Goal: Navigation & Orientation: Find specific page/section

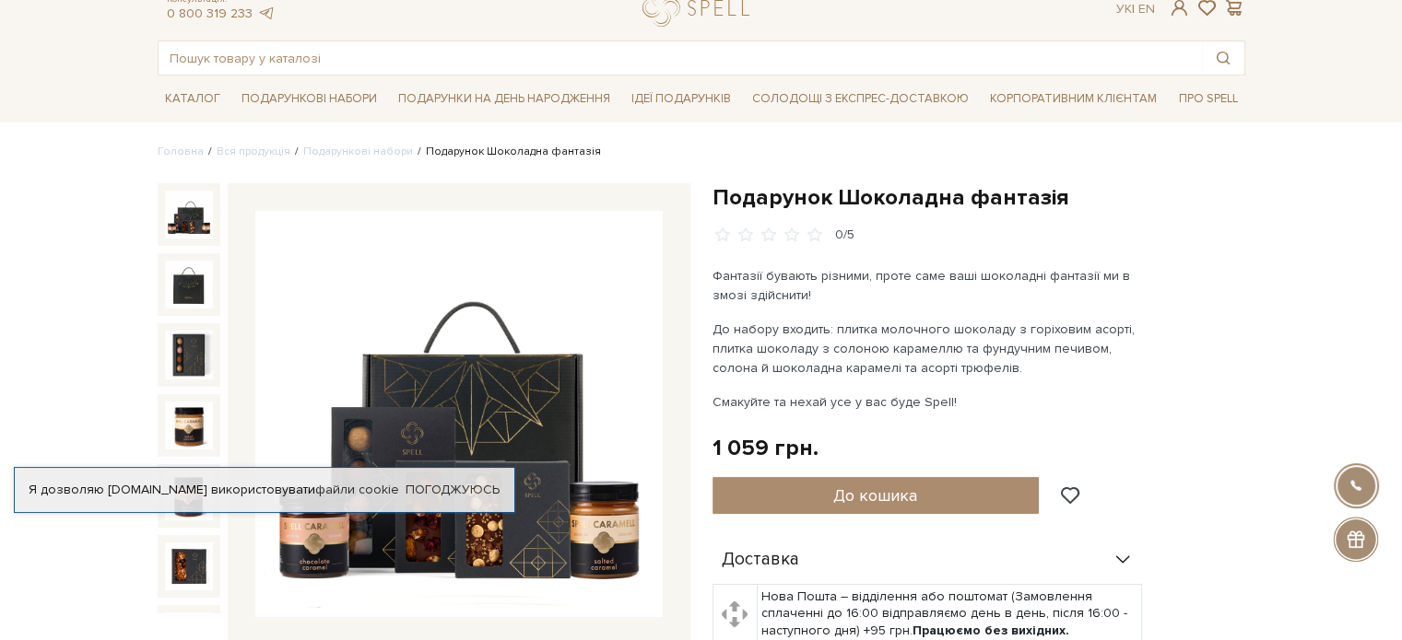
scroll to position [92, 0]
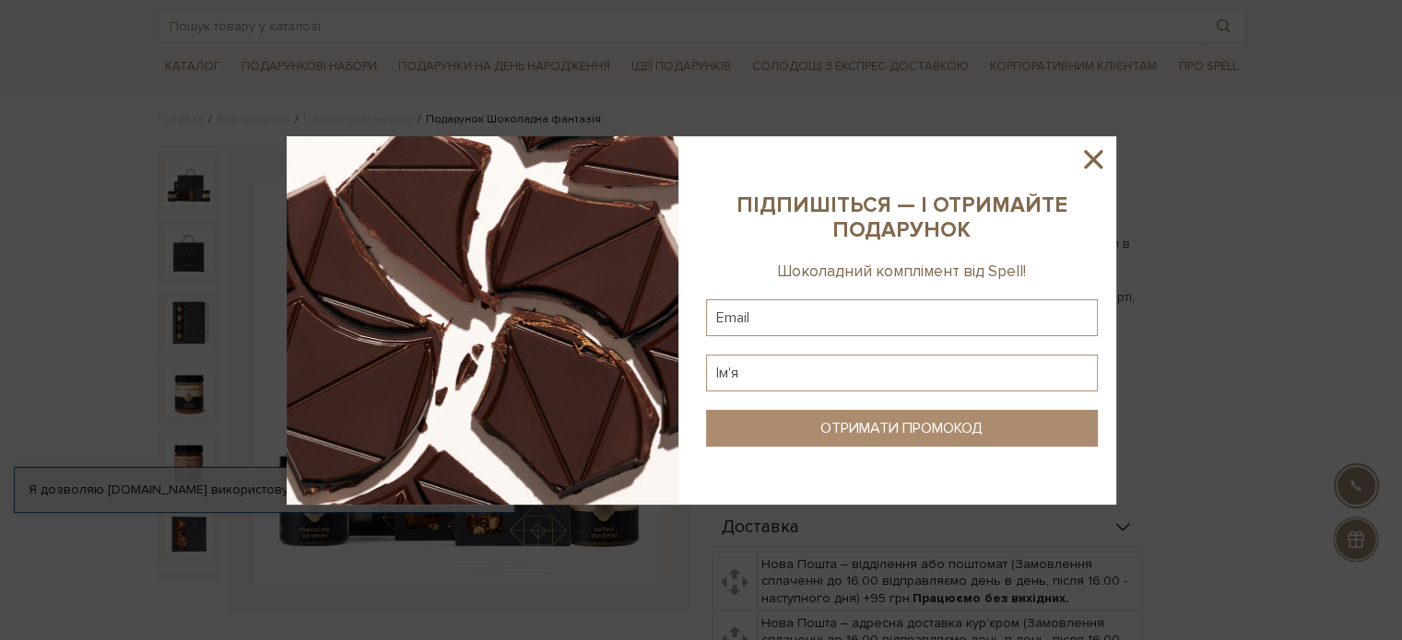
click at [1091, 157] on icon at bounding box center [1093, 159] width 18 height 18
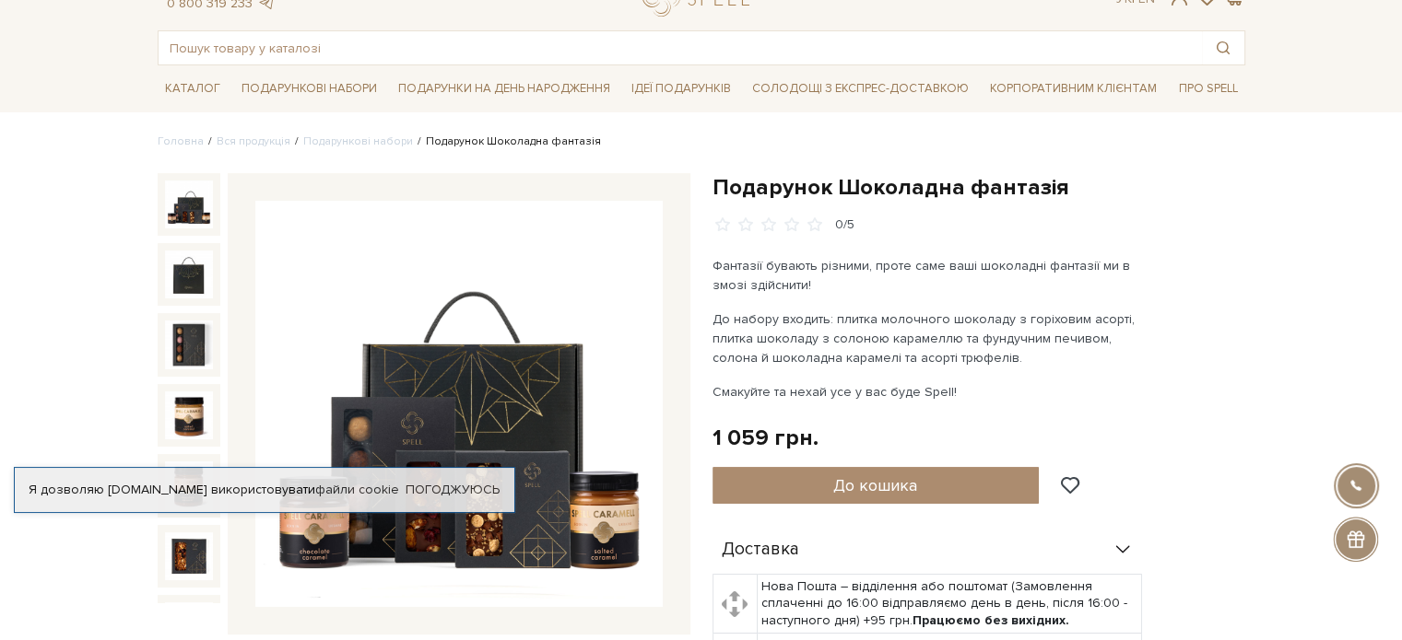
scroll to position [0, 0]
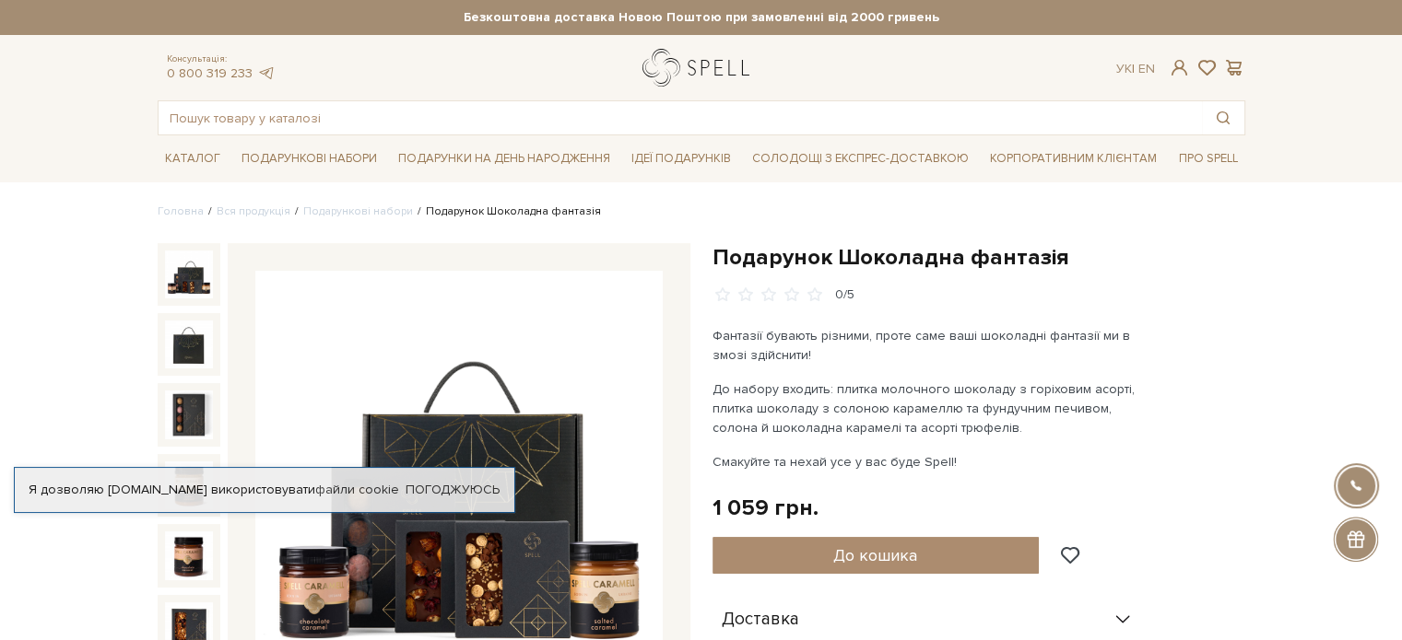
click at [665, 74] on link "logo" at bounding box center [699, 68] width 115 height 38
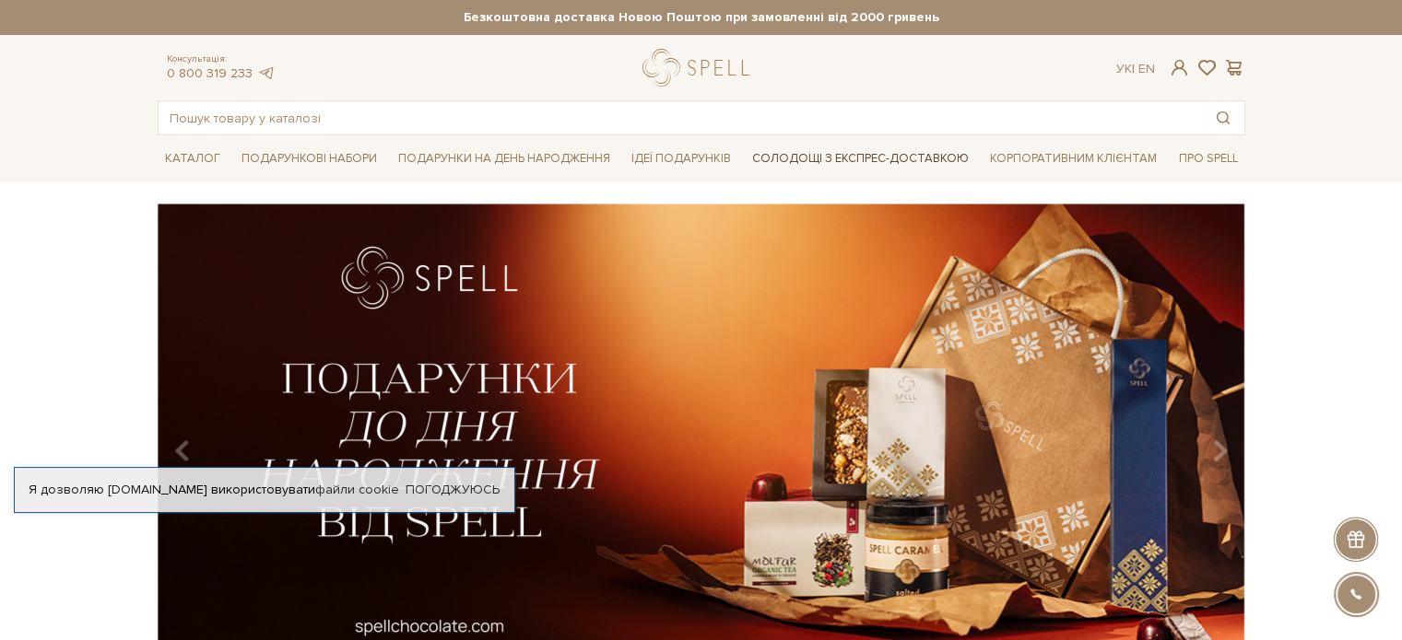
click at [855, 166] on link "Солодощі з експрес-доставкою" at bounding box center [860, 158] width 231 height 31
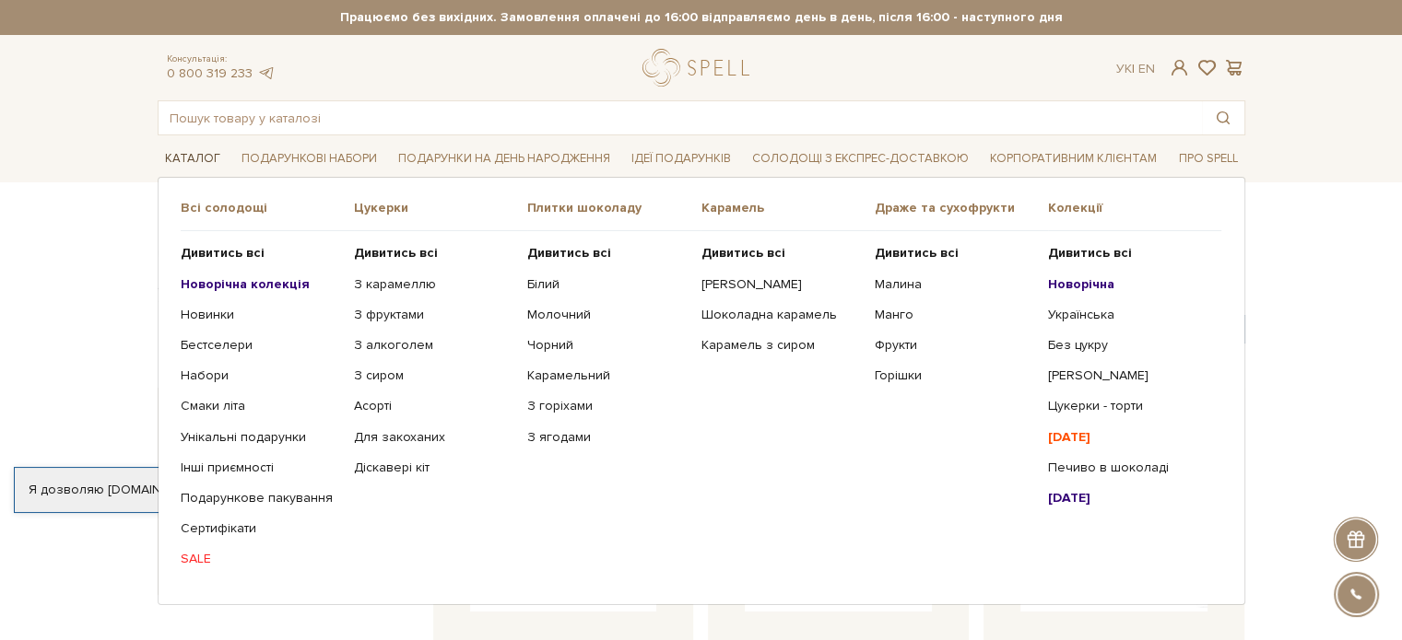
click at [186, 153] on link "Каталог" at bounding box center [193, 159] width 70 height 29
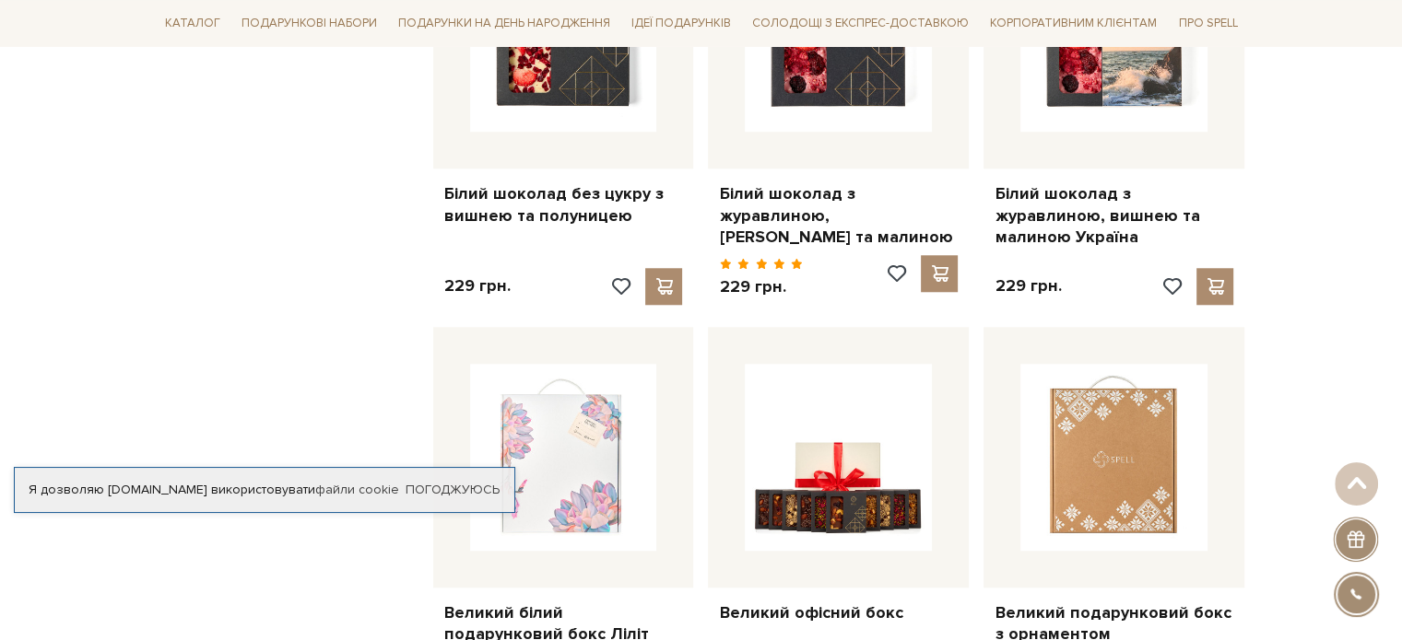
scroll to position [1659, 0]
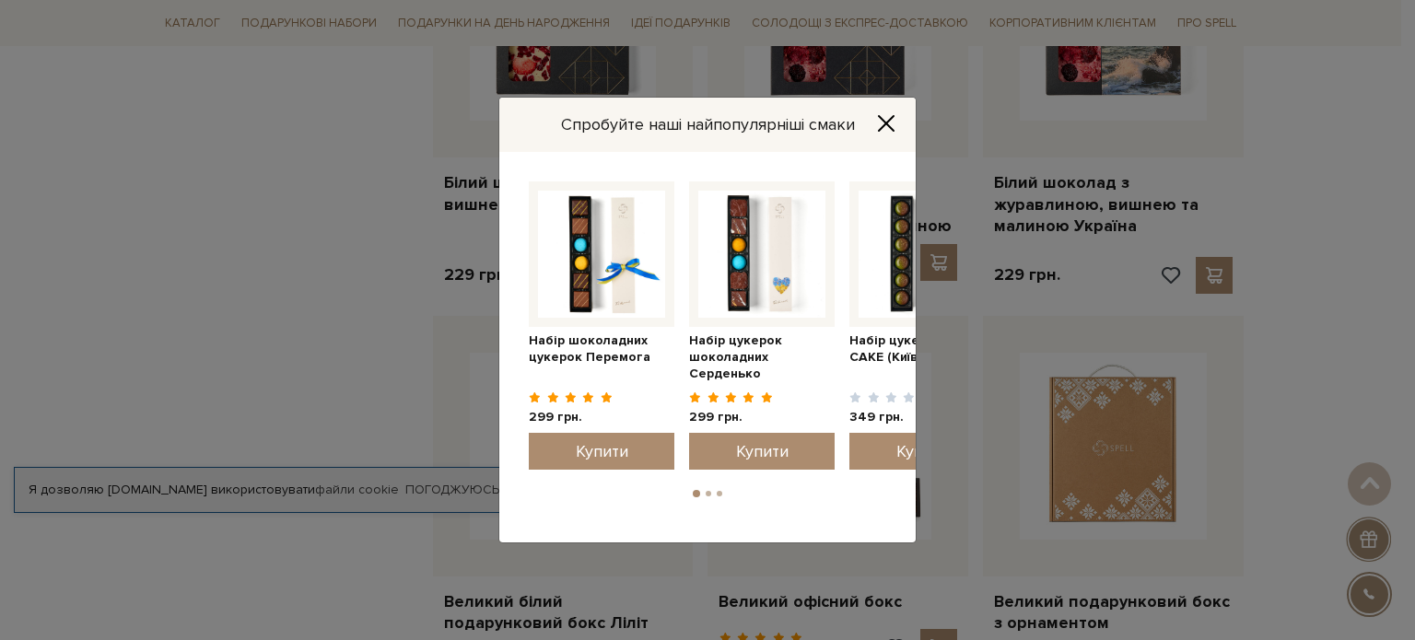
click at [881, 116] on icon "Close" at bounding box center [886, 123] width 18 height 18
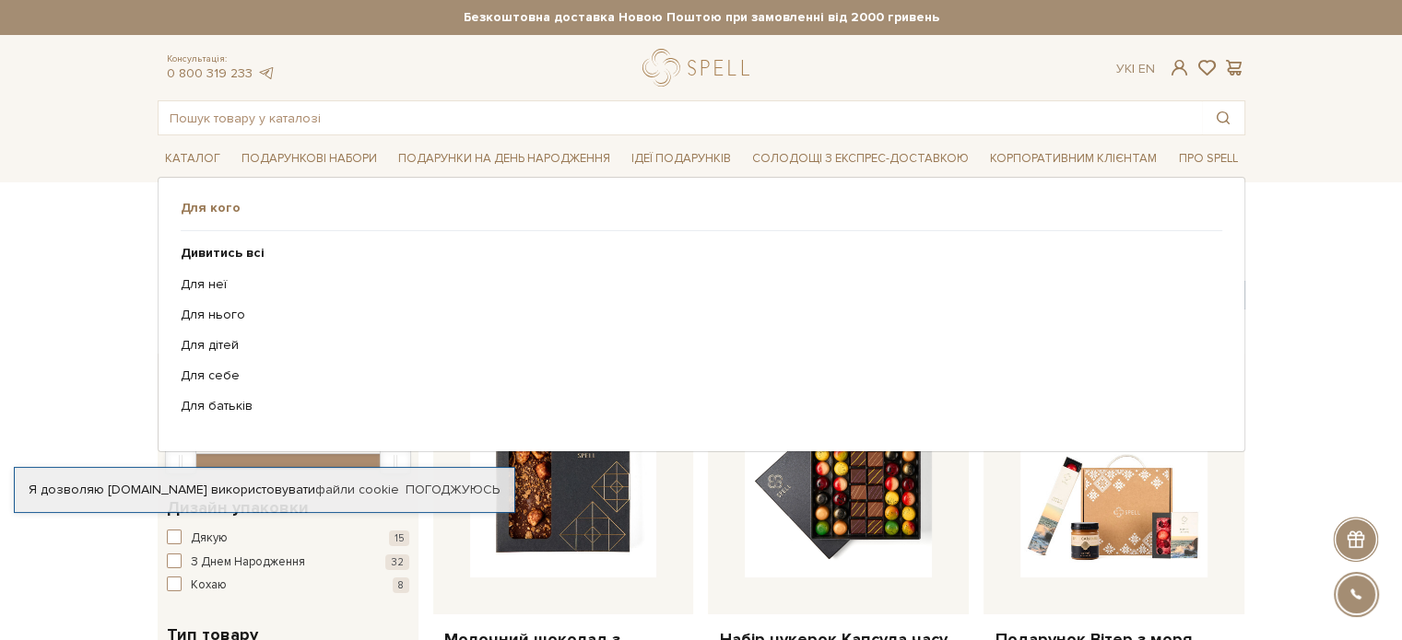
scroll to position [369, 0]
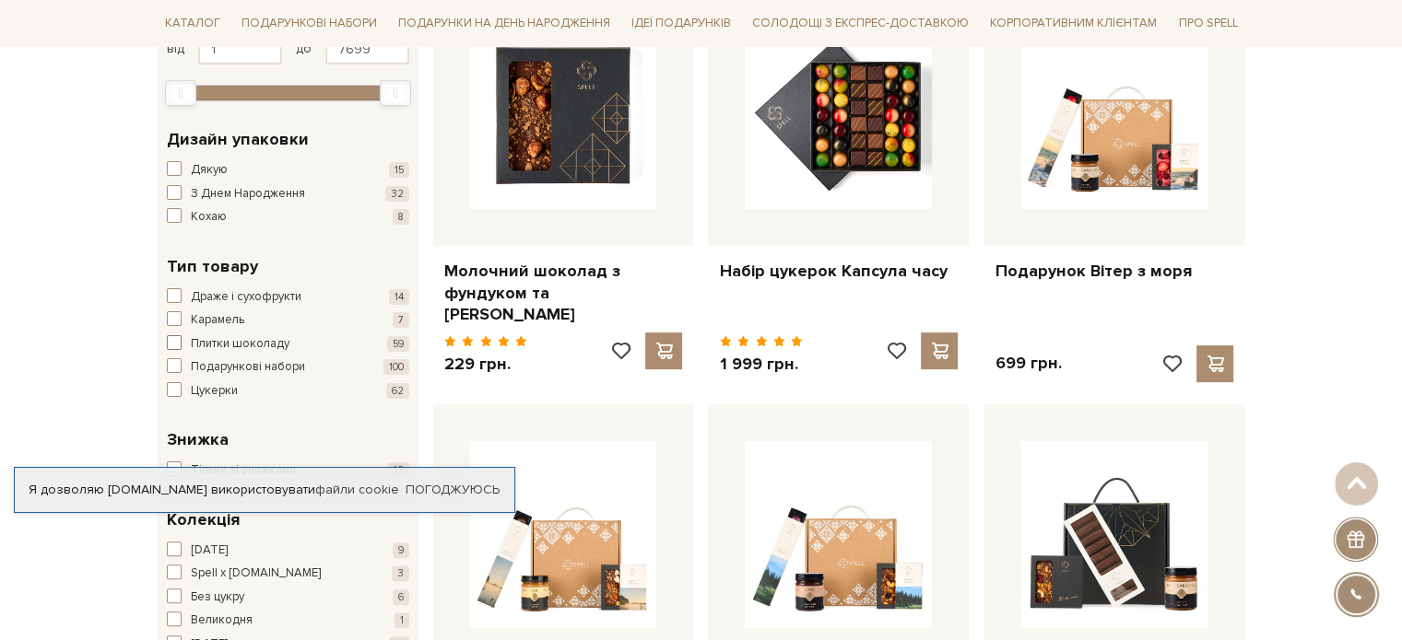
click at [173, 344] on span "button" at bounding box center [174, 342] width 15 height 15
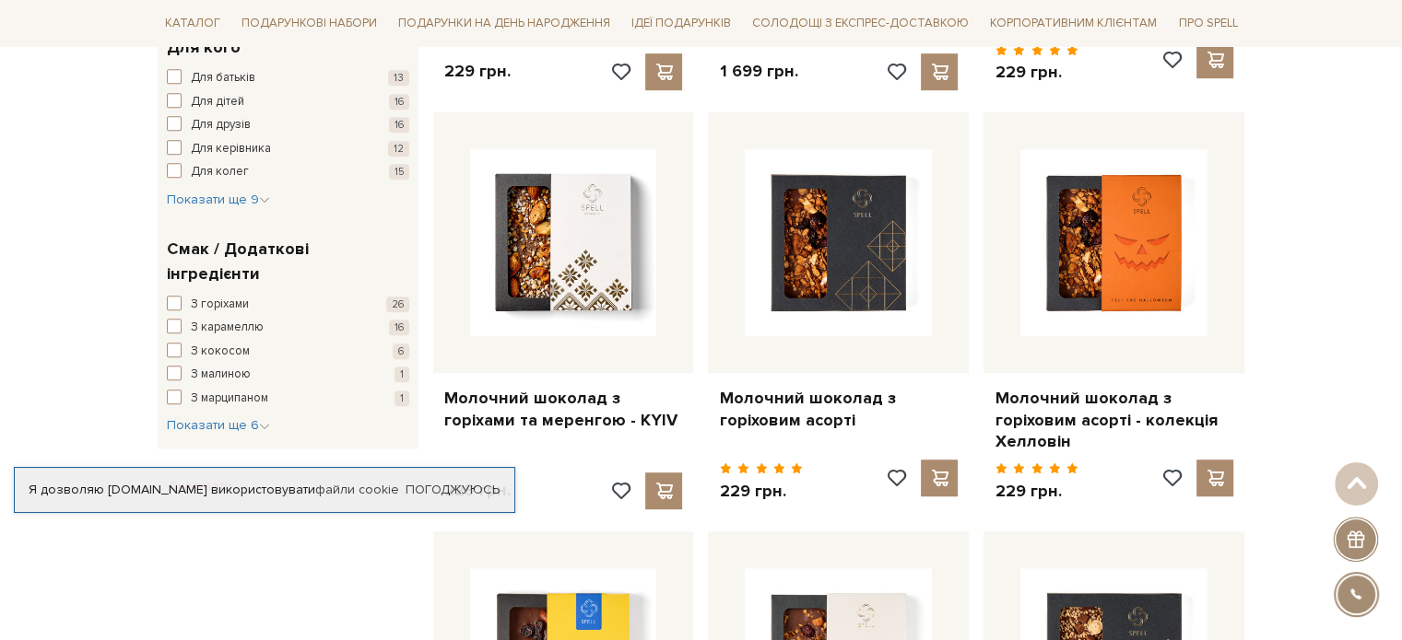
scroll to position [829, 0]
